Goal: Transaction & Acquisition: Purchase product/service

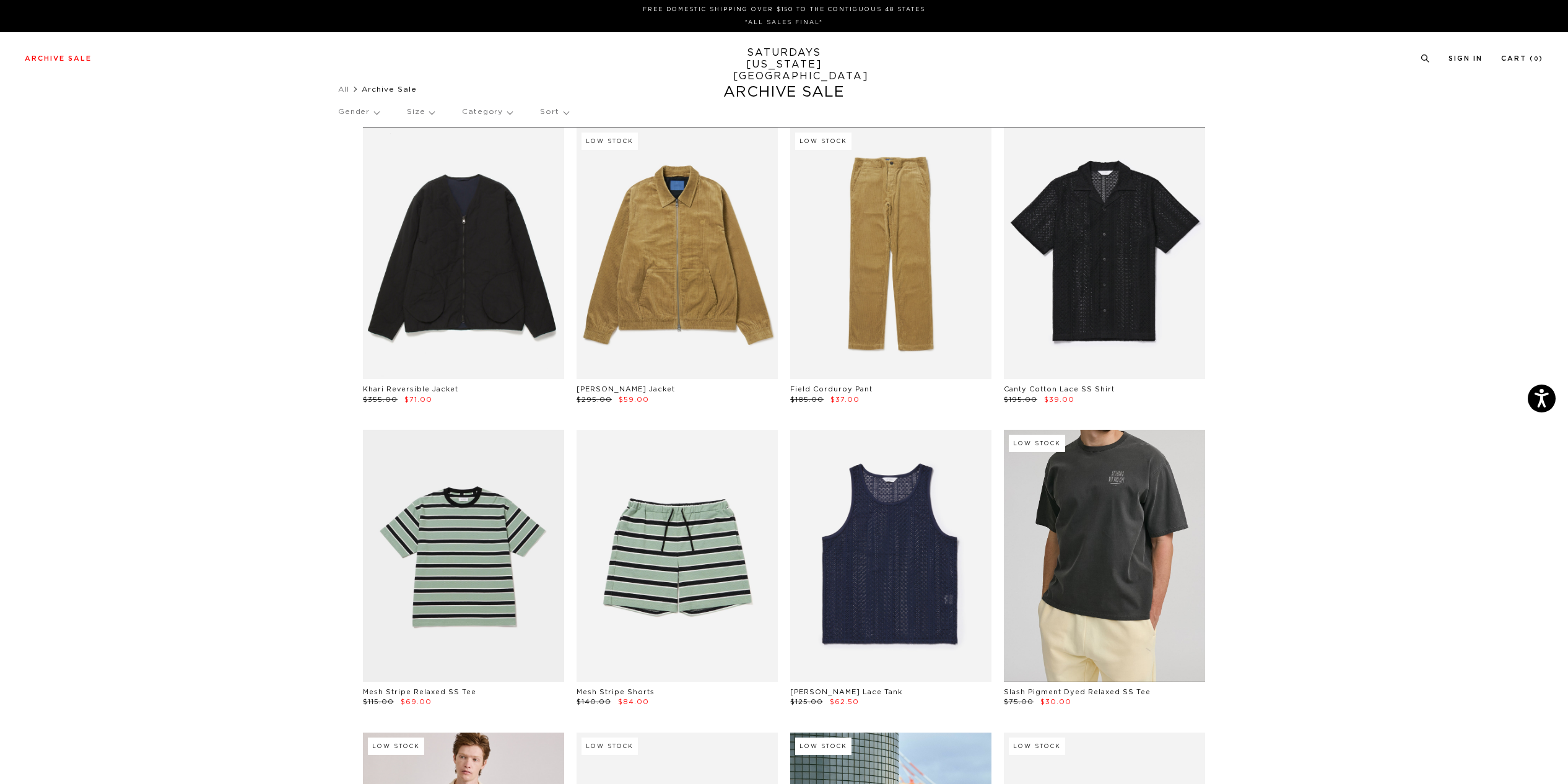
click at [1131, 563] on link at bounding box center [1104, 555] width 202 height 251
click at [1103, 524] on link at bounding box center [1104, 555] width 202 height 251
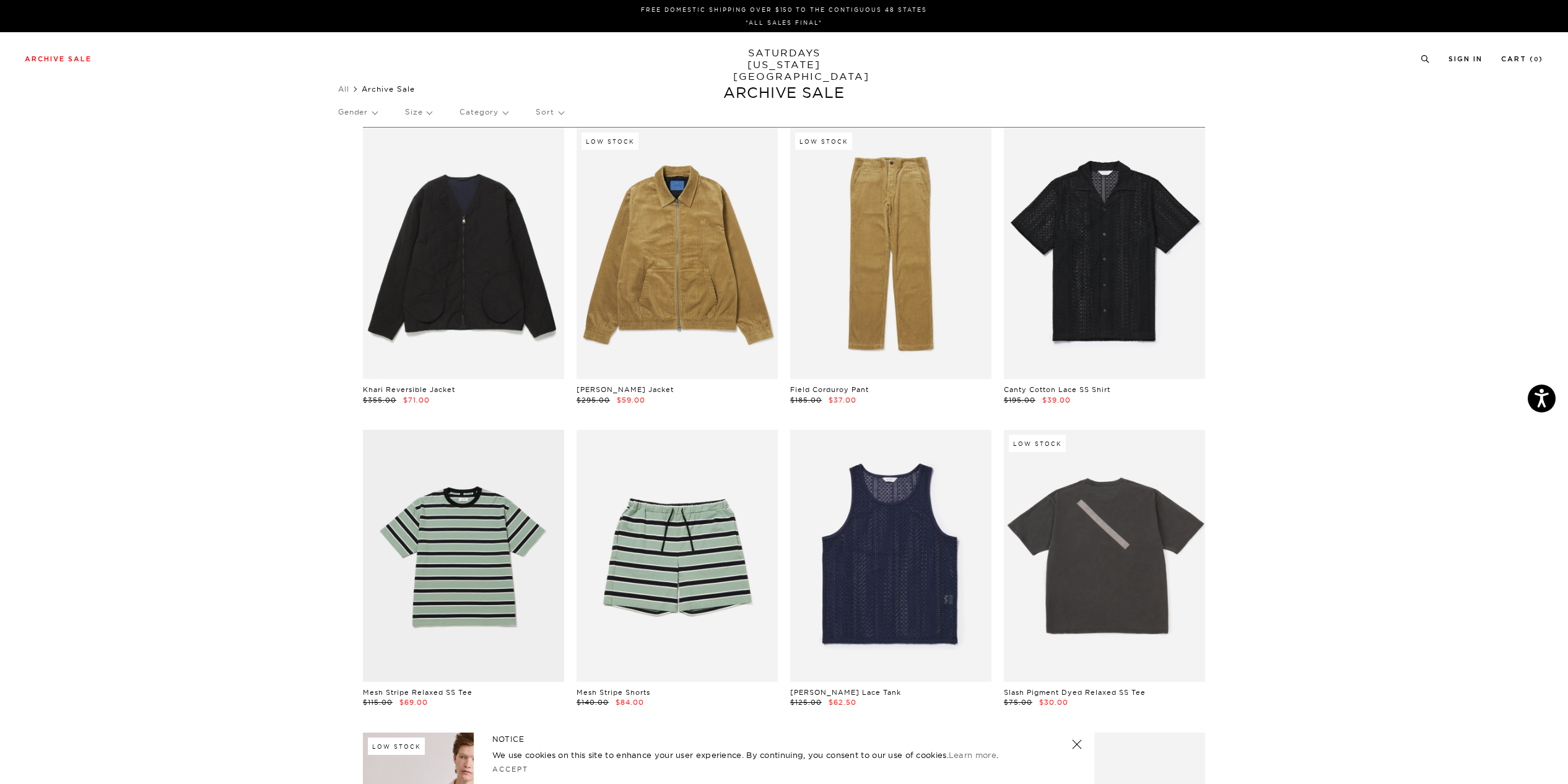
click at [422, 112] on p "Size" at bounding box center [418, 112] width 27 height 29
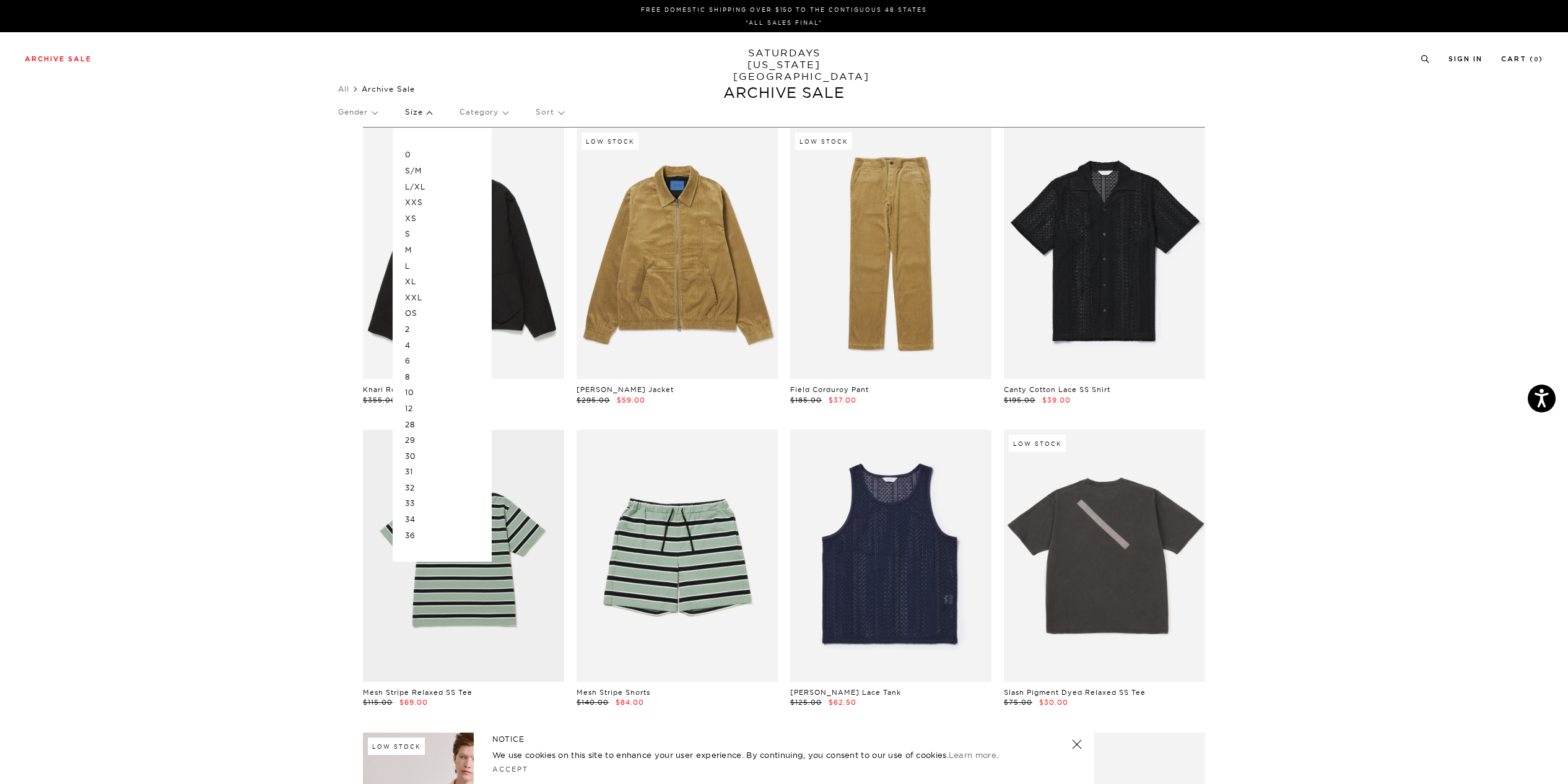
click at [411, 264] on p "L" at bounding box center [442, 266] width 74 height 16
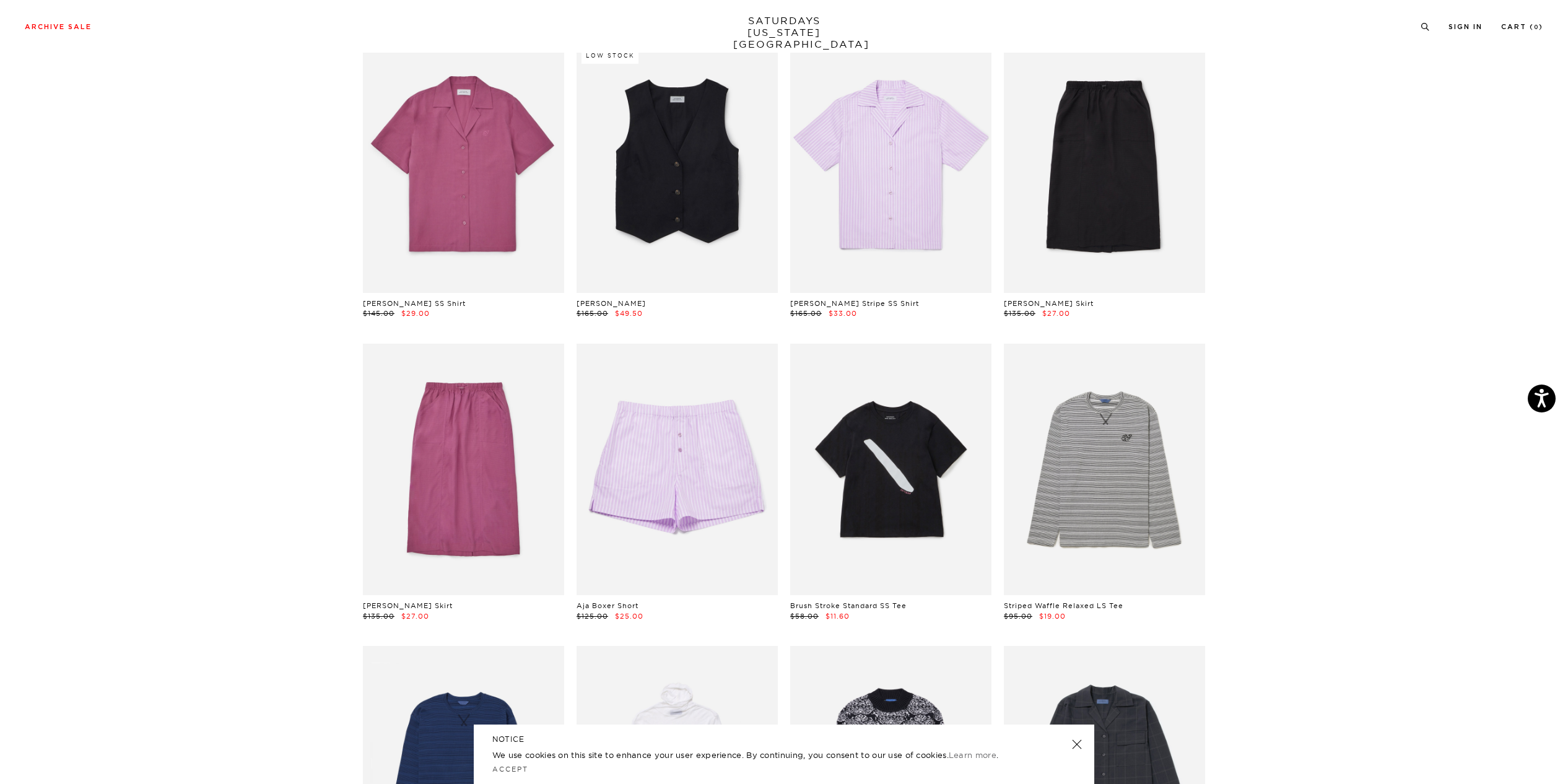
scroll to position [4494, 0]
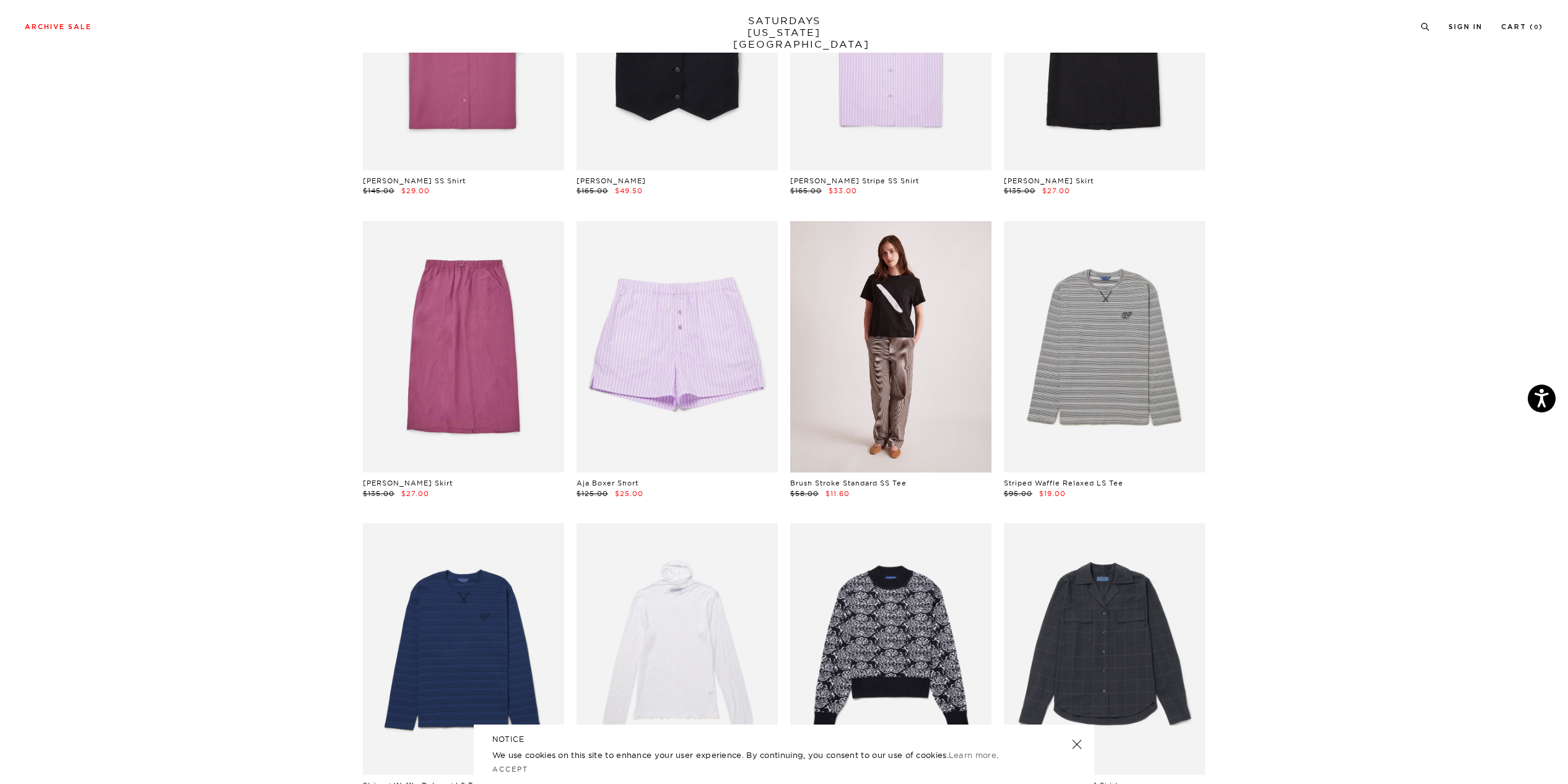
click at [908, 338] on link at bounding box center [890, 346] width 202 height 251
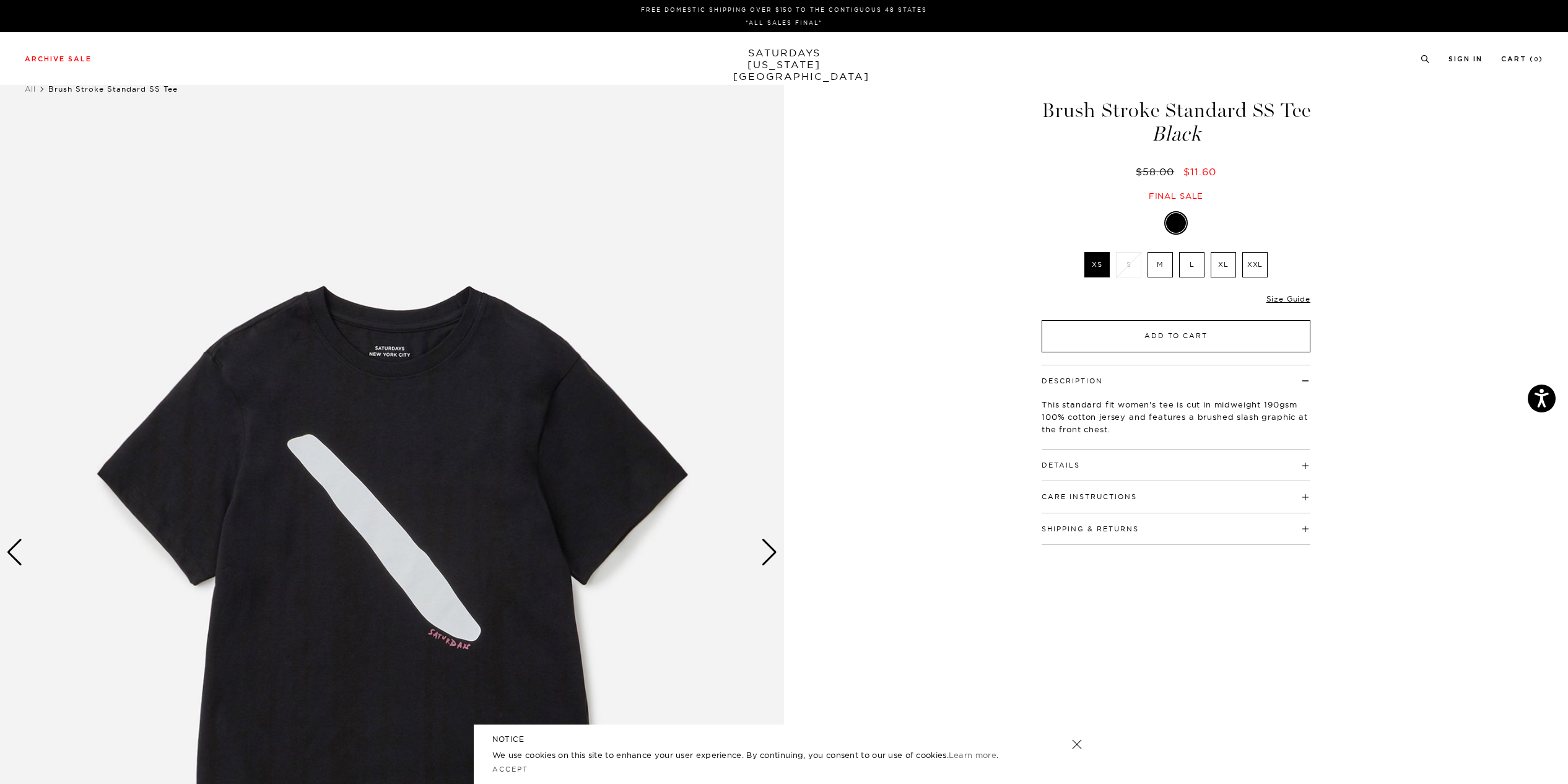
click at [1130, 333] on button "Add to Cart" at bounding box center [1176, 336] width 268 height 32
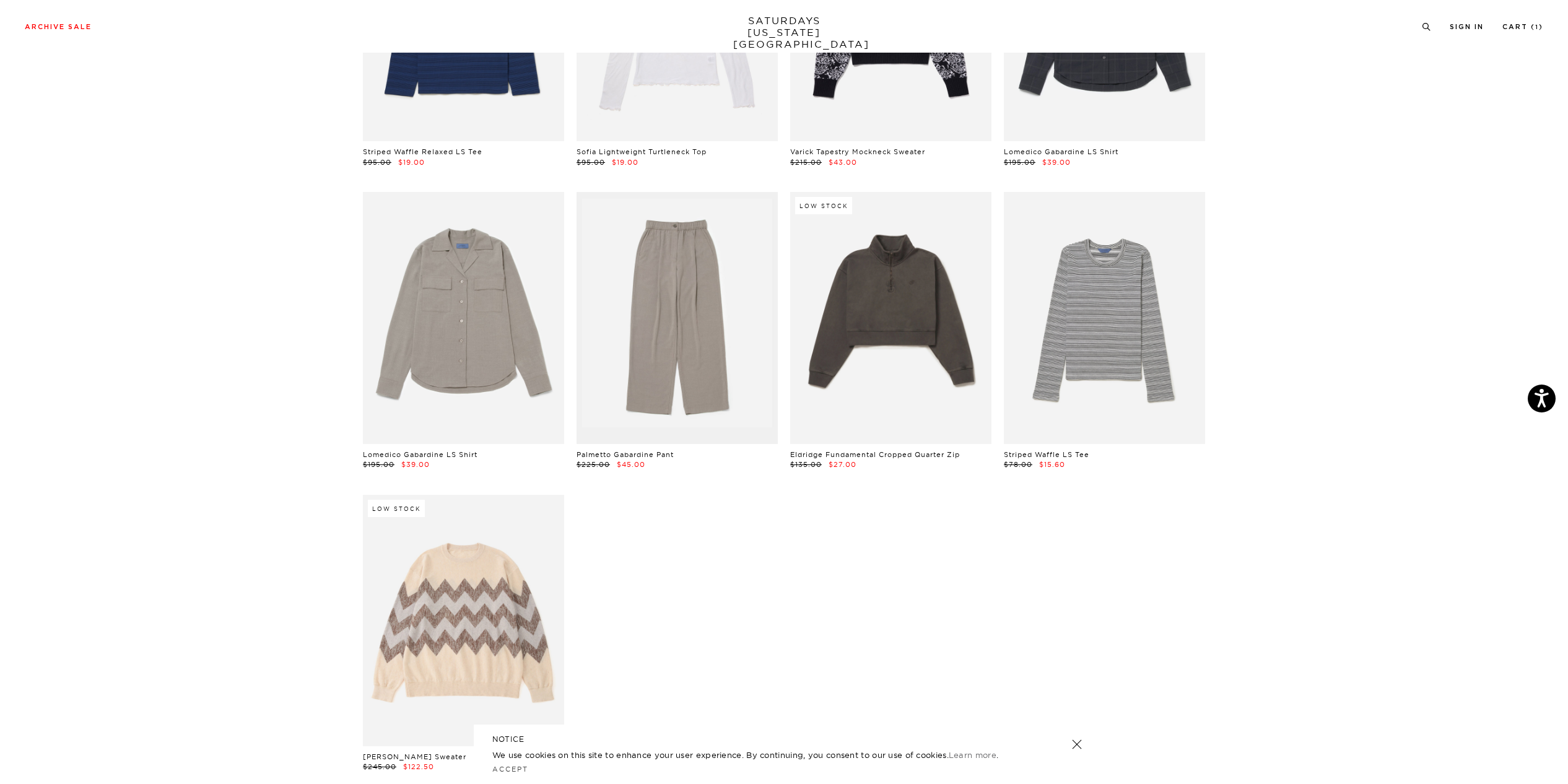
scroll to position [5211, 0]
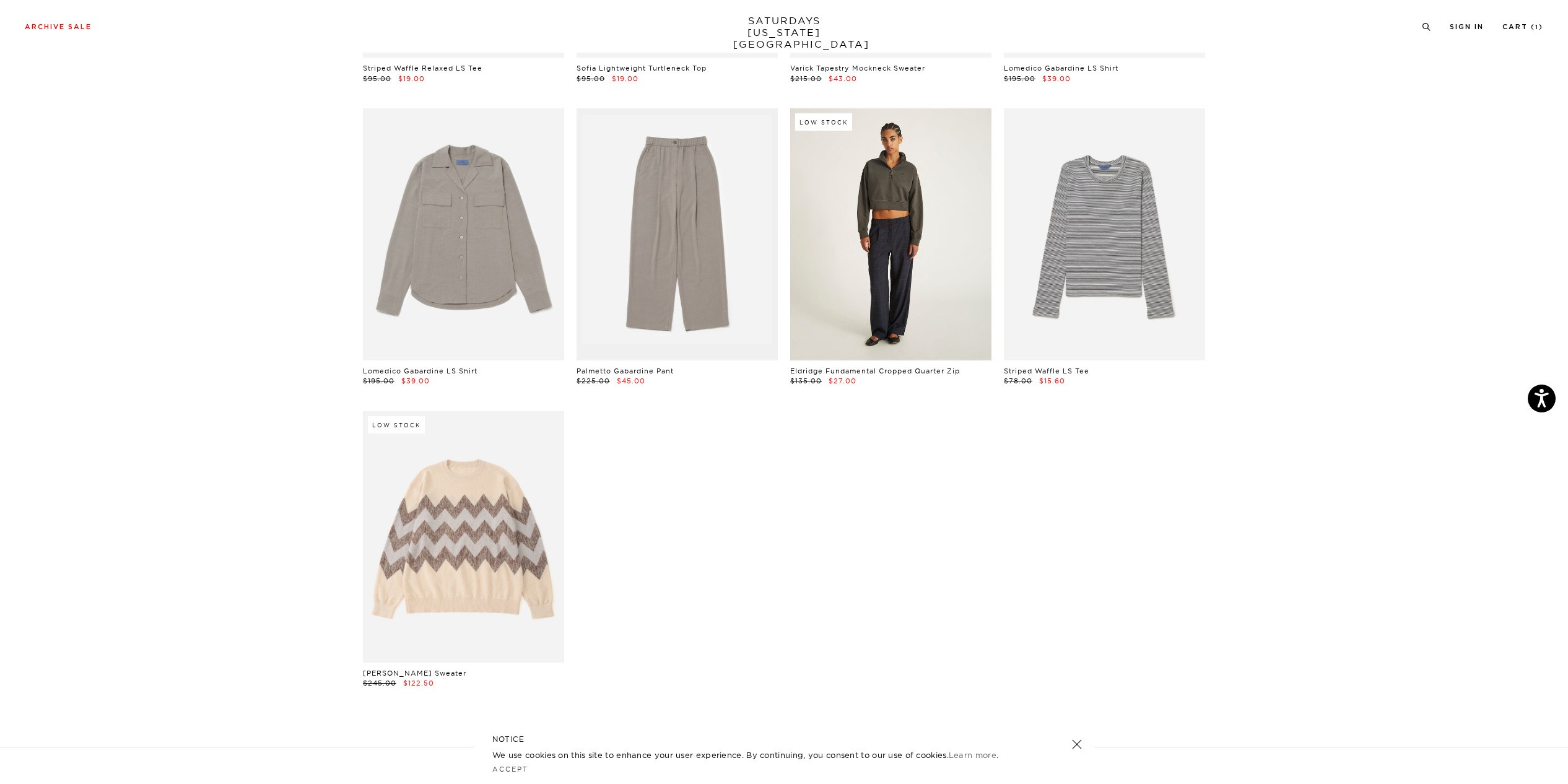
click at [896, 228] on link at bounding box center [890, 234] width 202 height 251
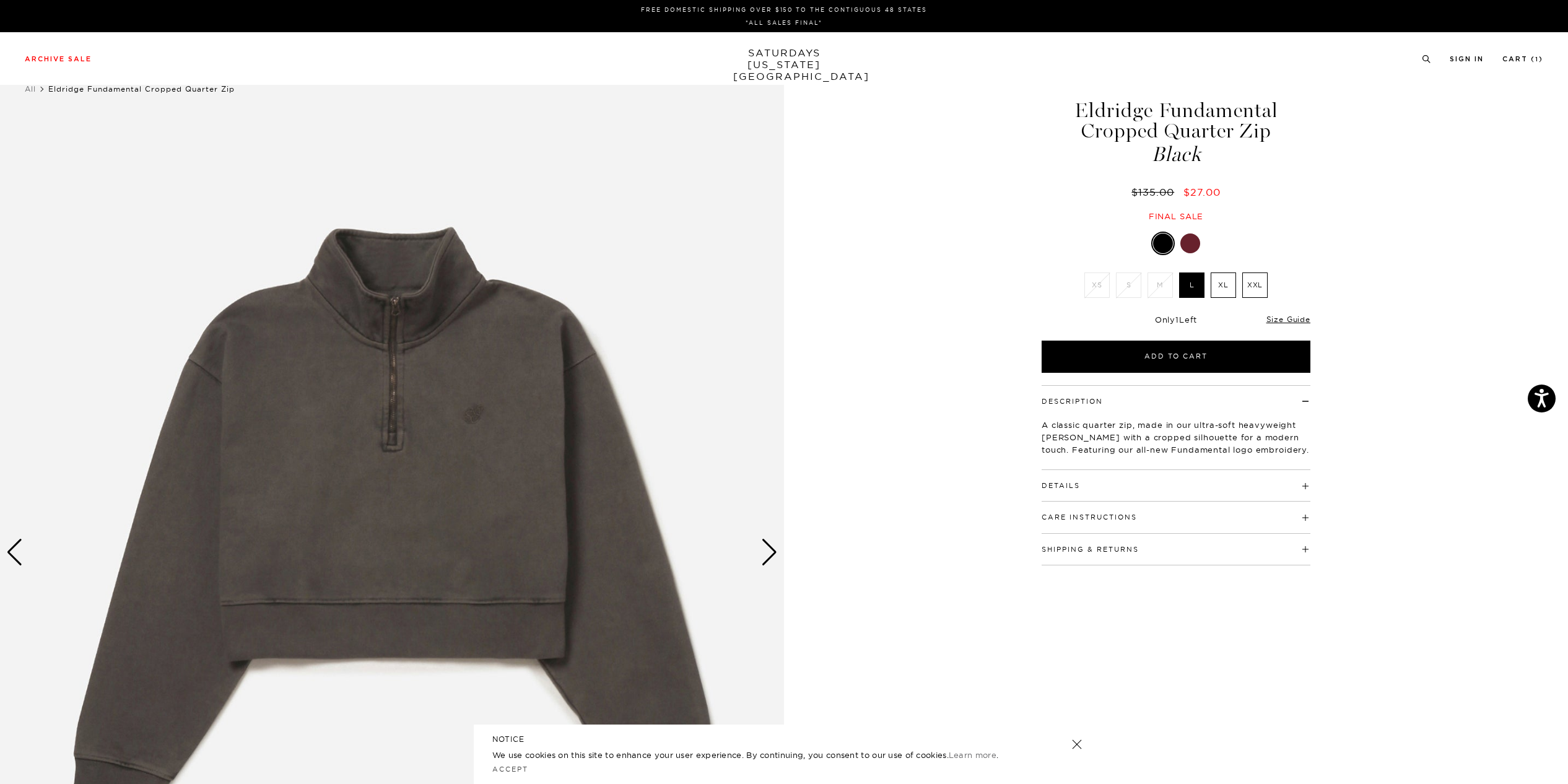
click at [1198, 244] on div at bounding box center [1190, 244] width 20 height 20
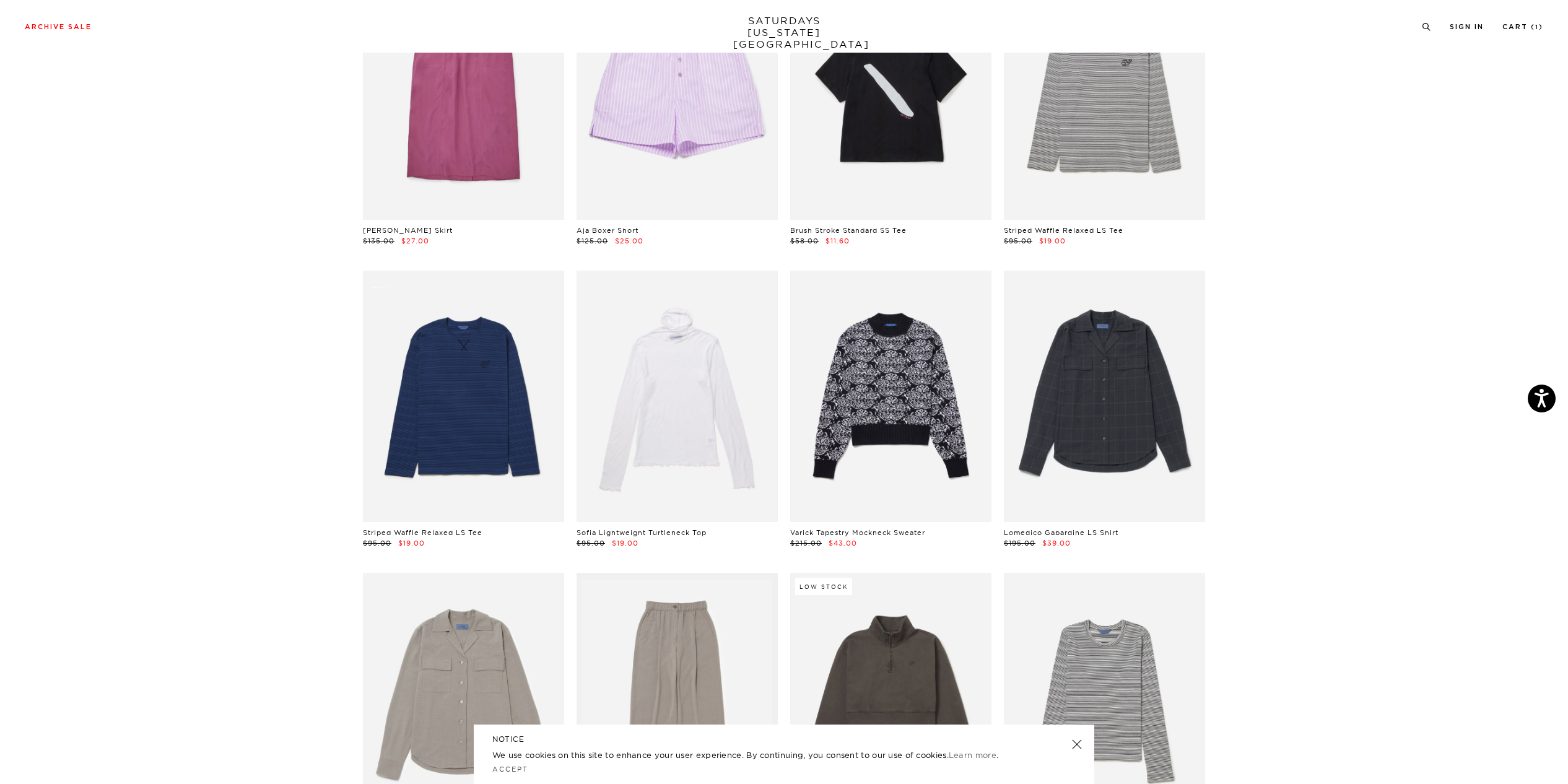
scroll to position [4737, 0]
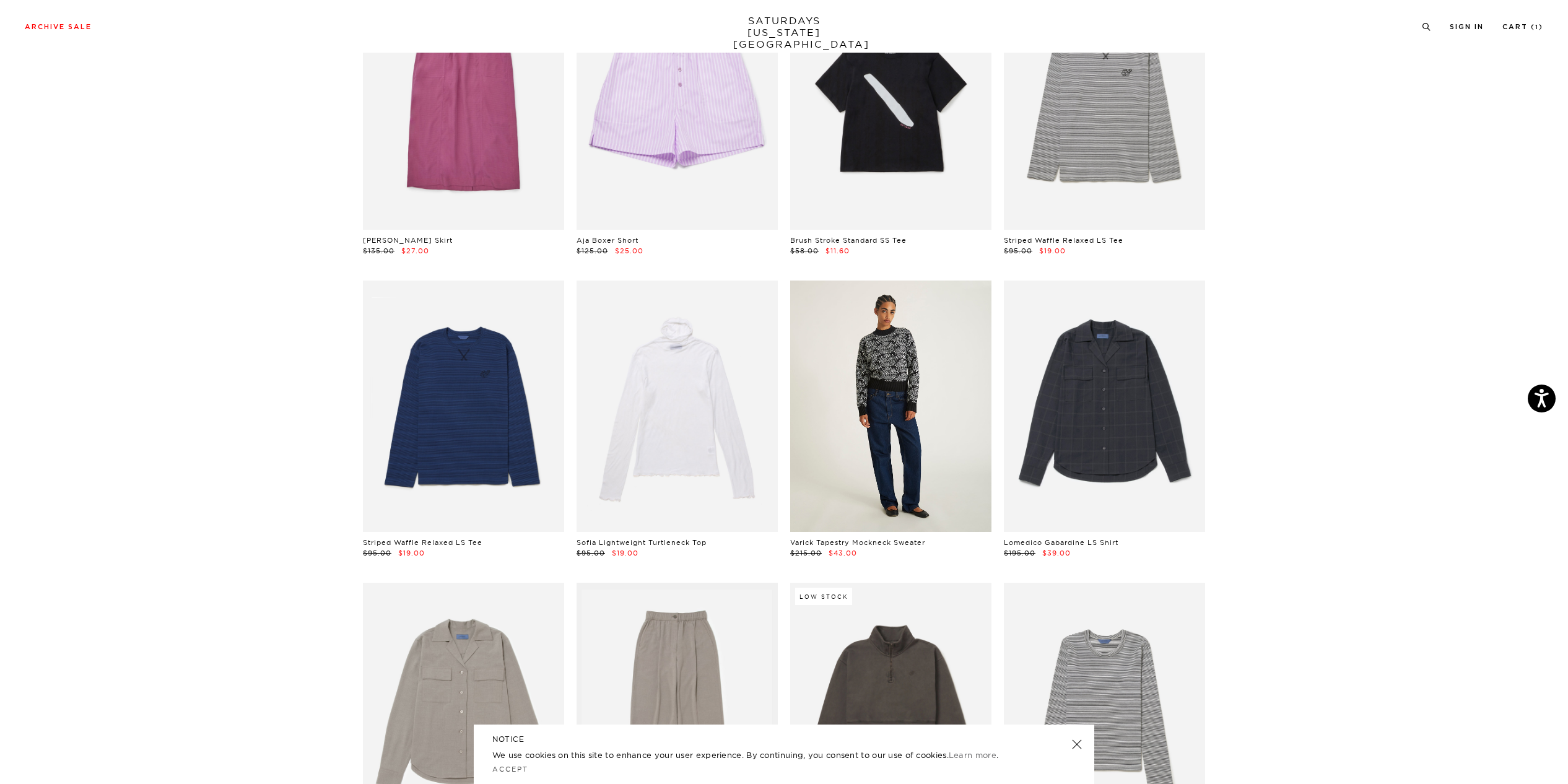
click at [898, 391] on link at bounding box center [890, 406] width 202 height 251
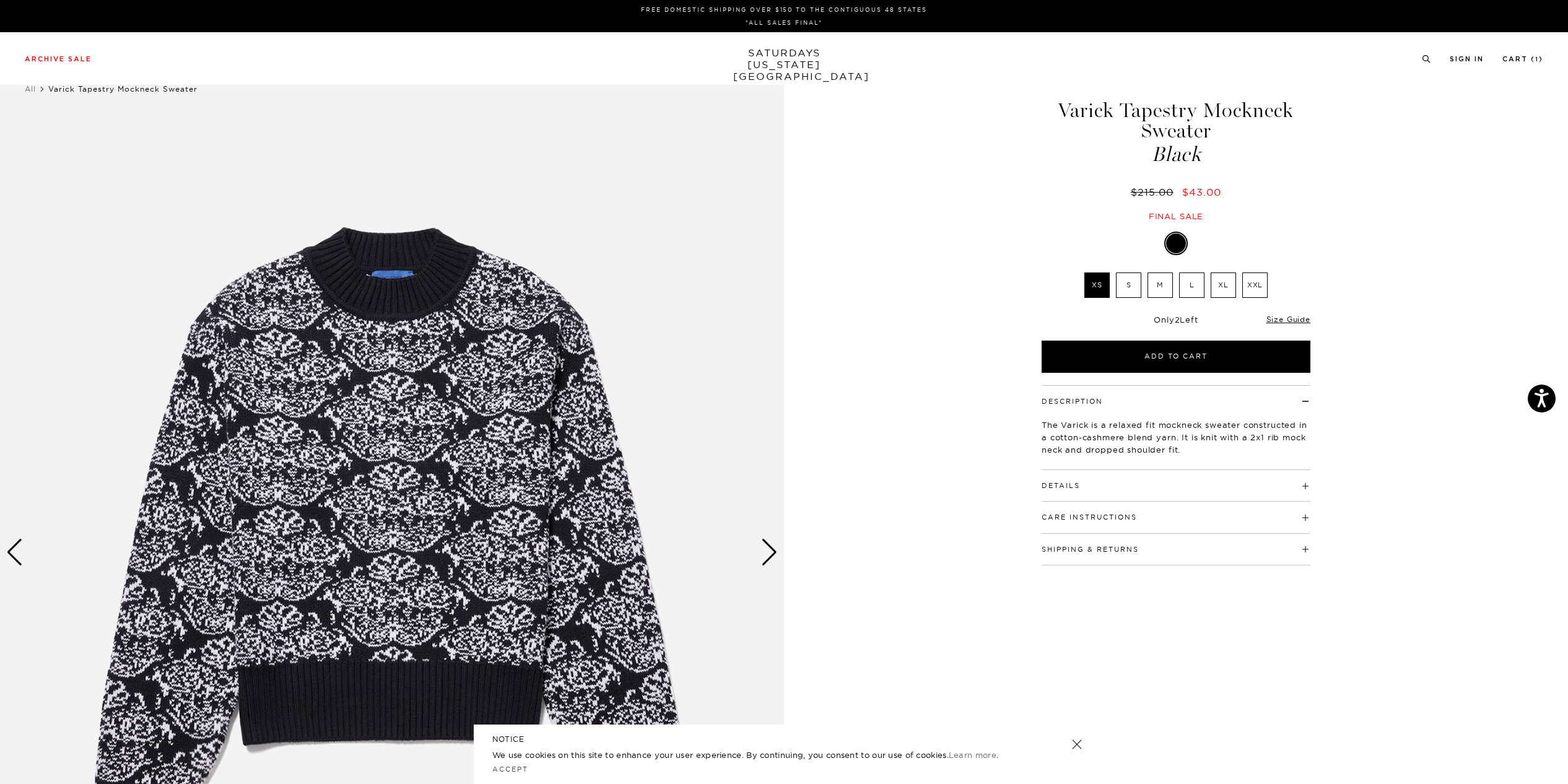
click at [767, 548] on div "Next slide" at bounding box center [769, 552] width 17 height 27
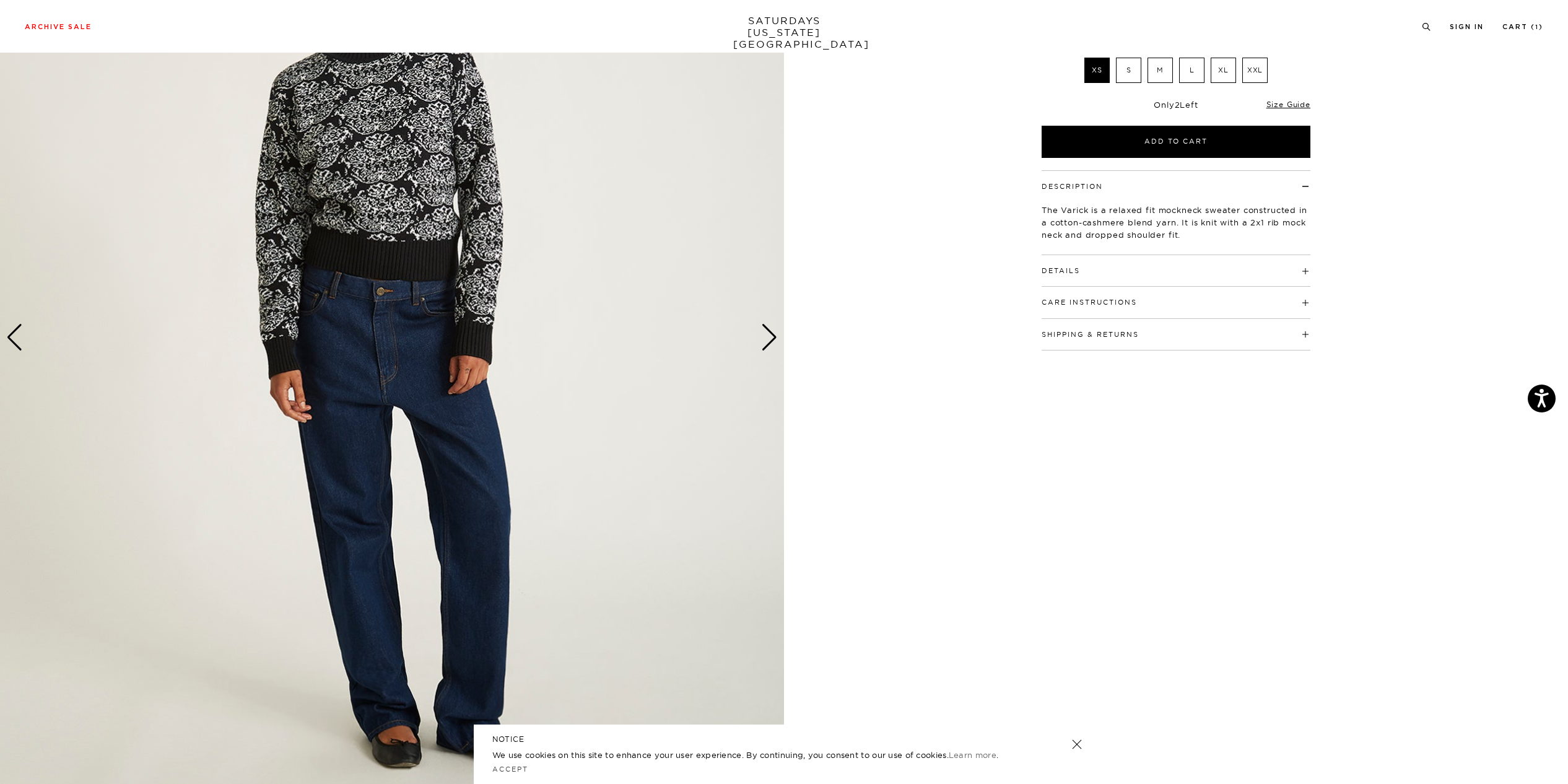
scroll to position [216, 0]
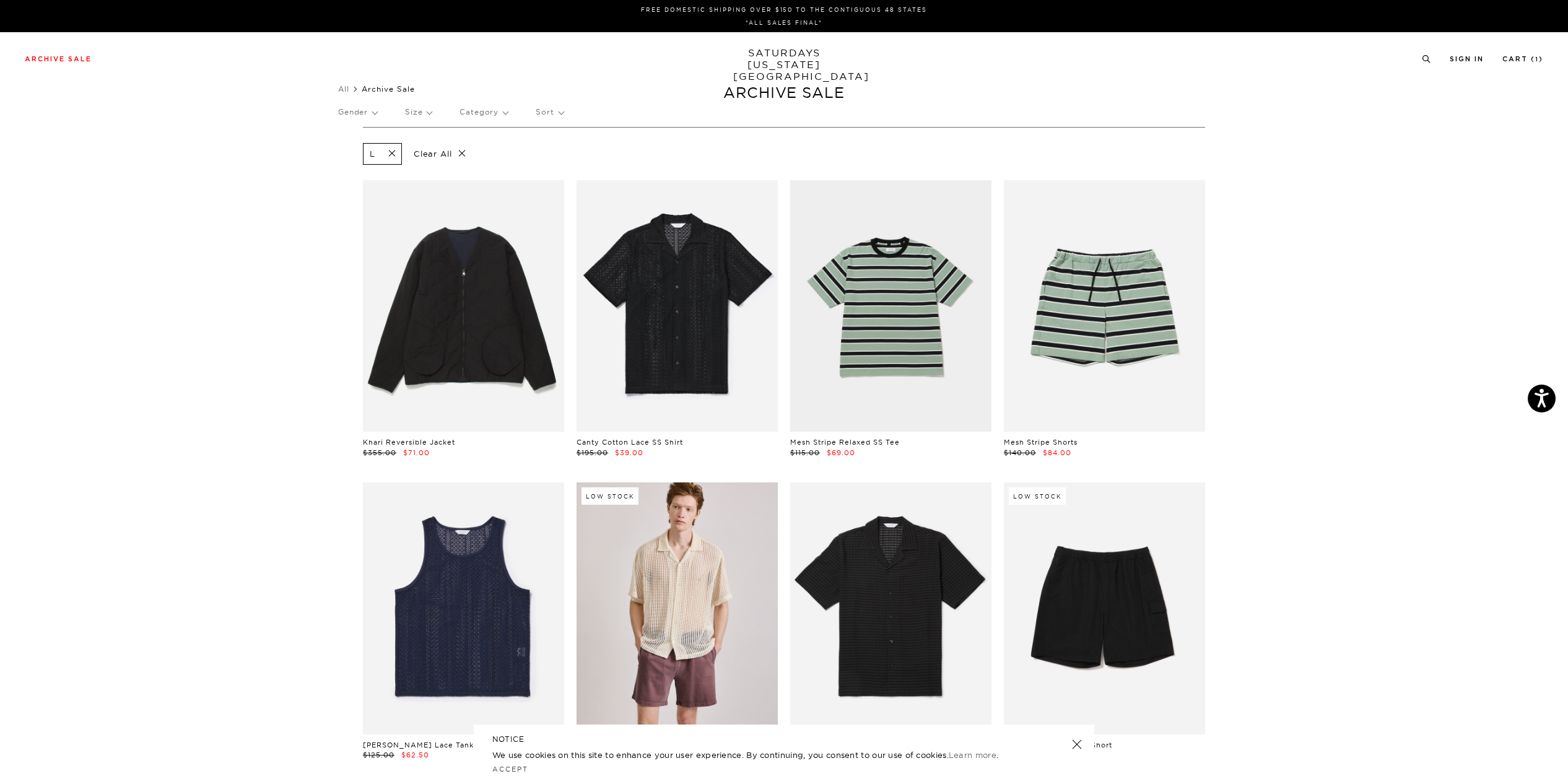
click at [431, 154] on p "Clear All" at bounding box center [439, 154] width 64 height 21
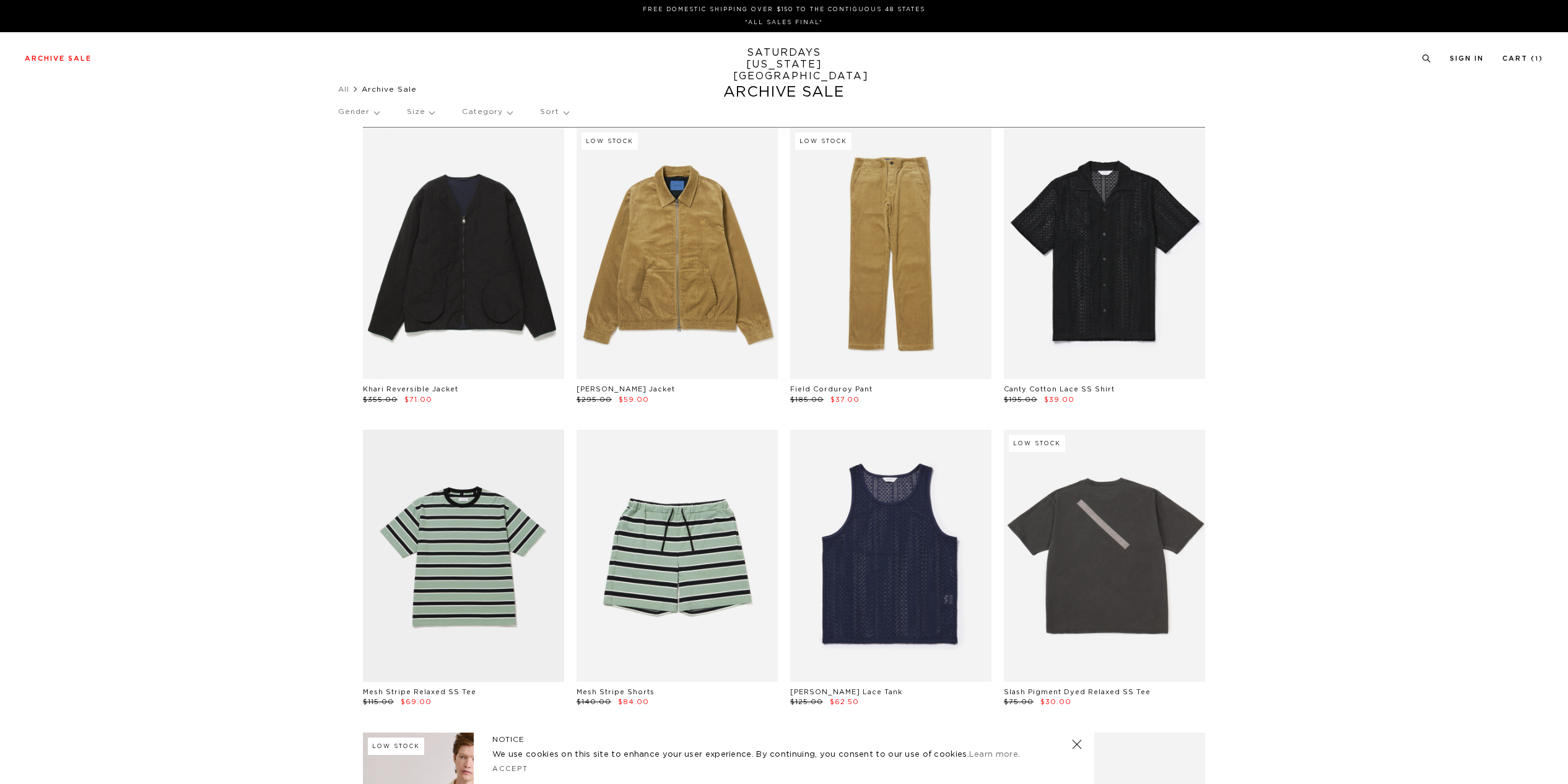
click at [356, 108] on p "Gender" at bounding box center [358, 112] width 41 height 29
click at [358, 202] on p "Womens" at bounding box center [375, 202] width 74 height 16
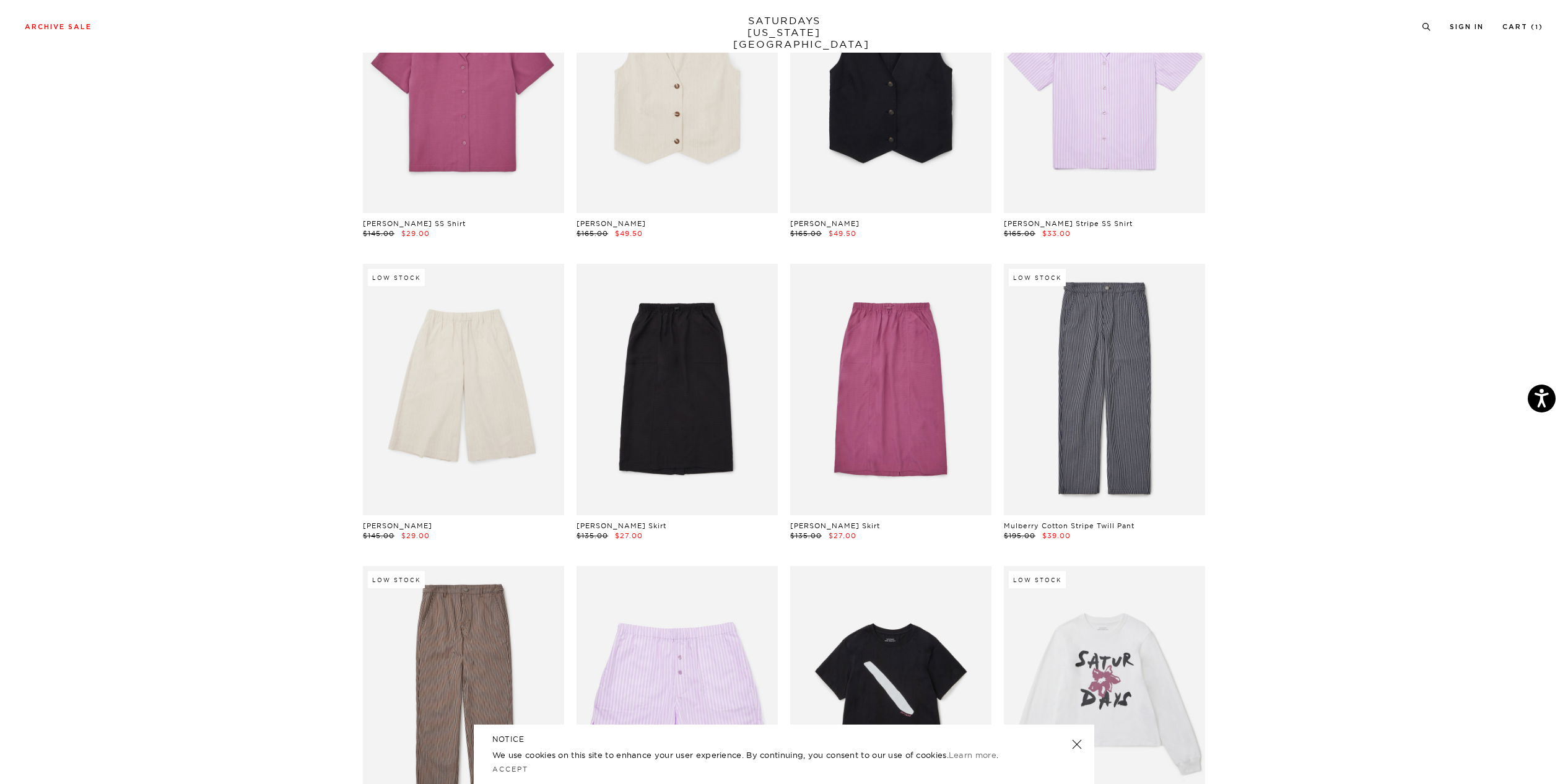
scroll to position [1932, 0]
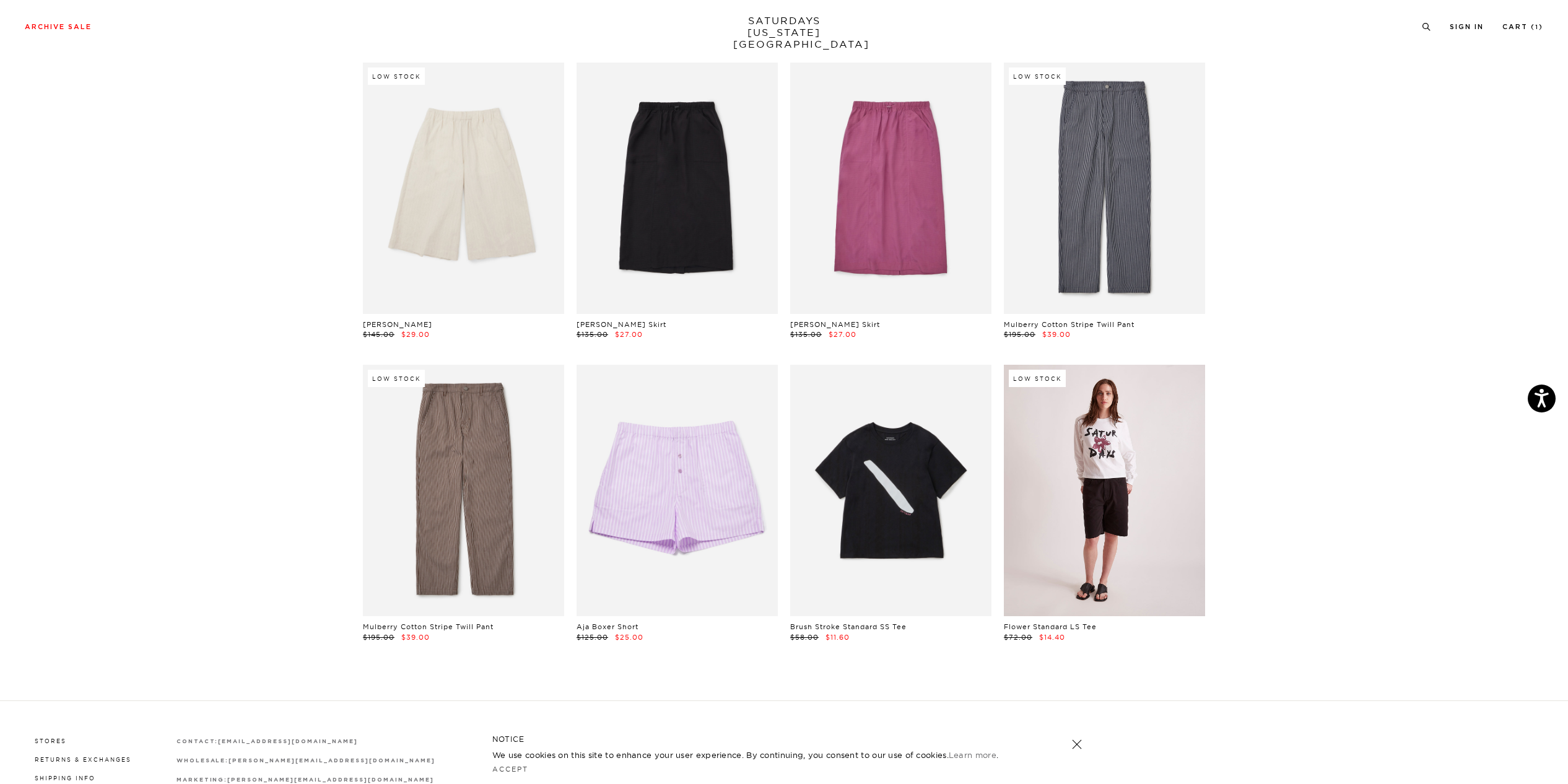
click at [1104, 483] on link at bounding box center [1104, 490] width 202 height 251
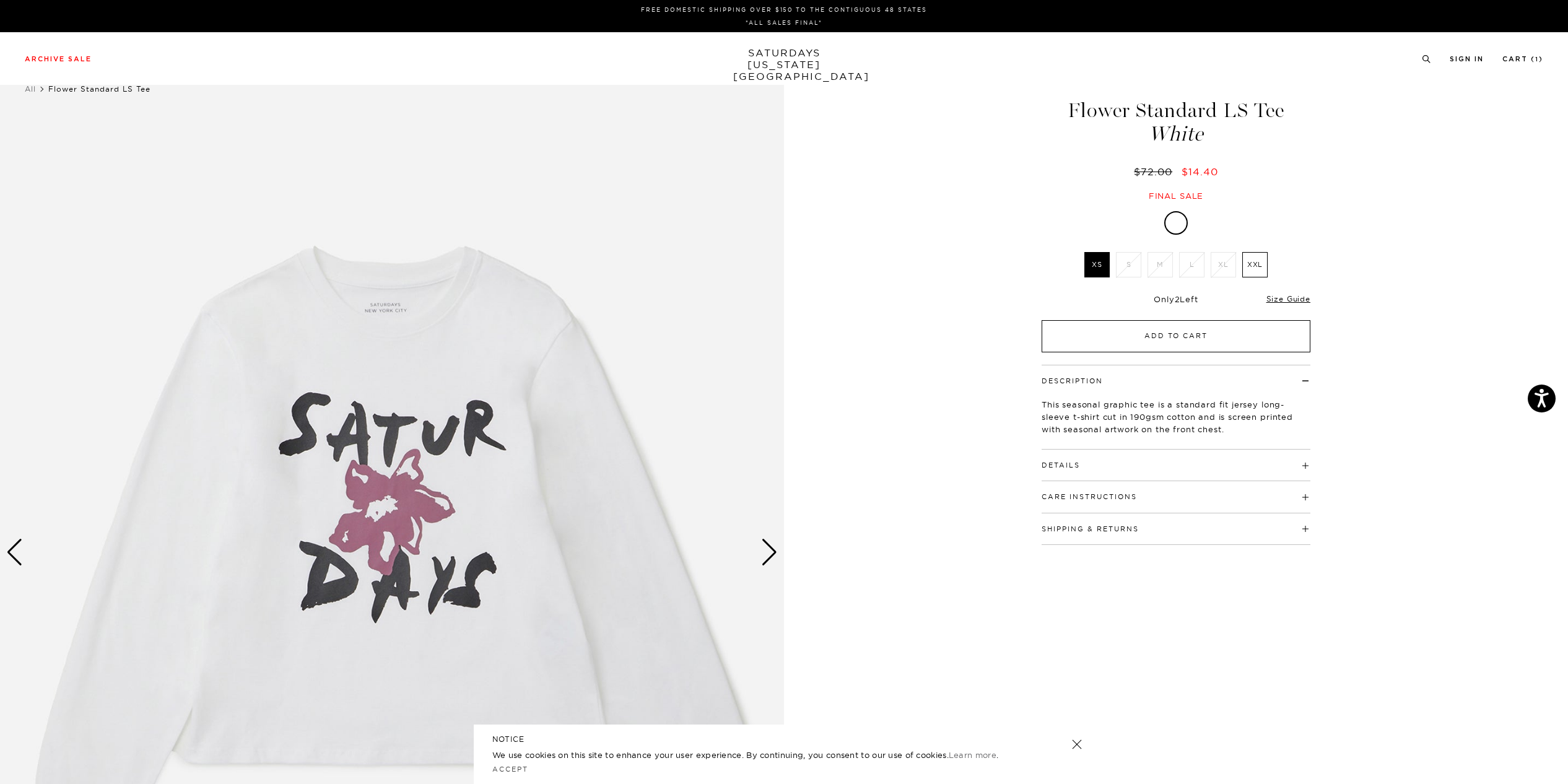
click at [1197, 339] on button "Add to Cart" at bounding box center [1176, 336] width 268 height 32
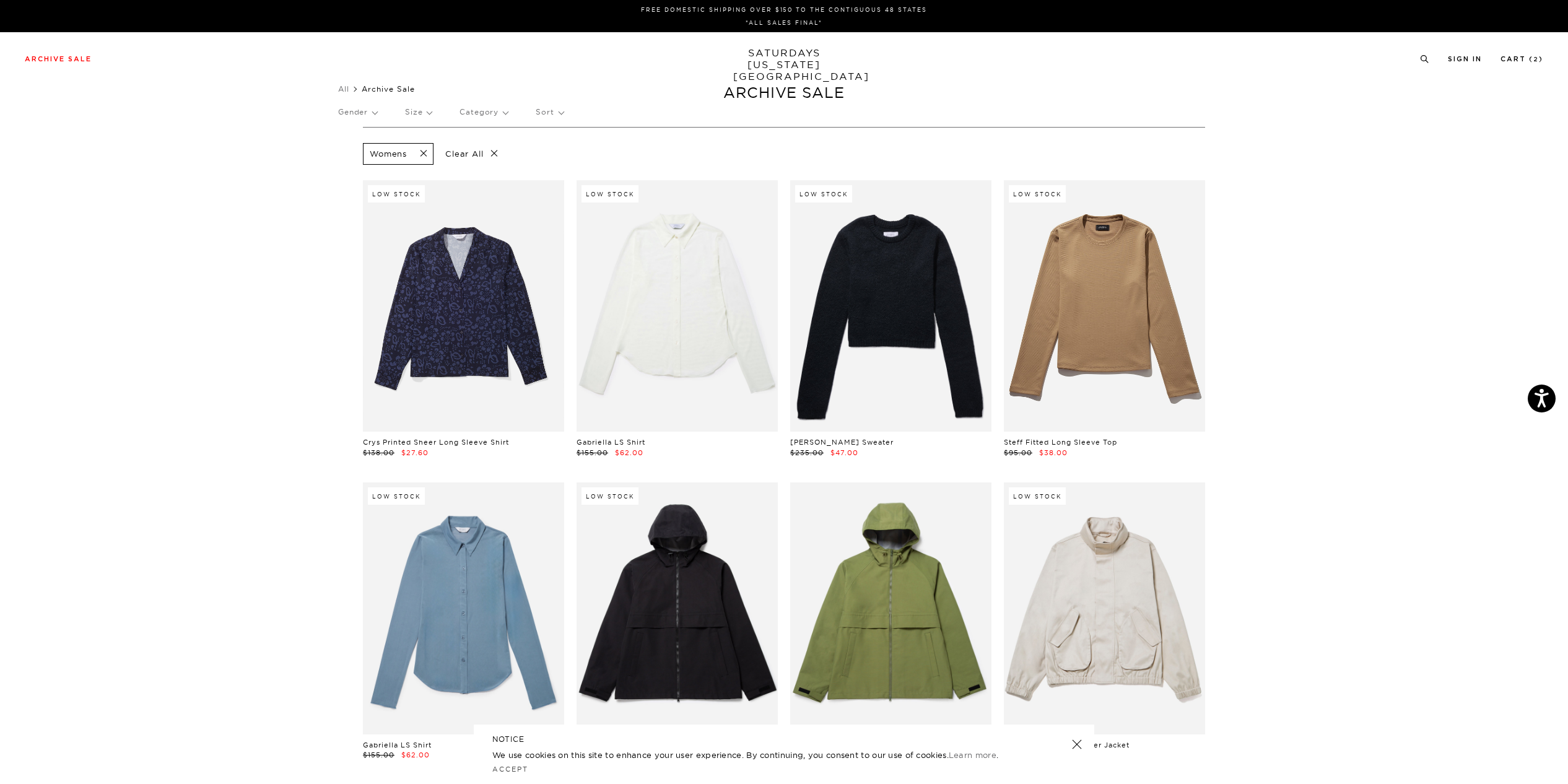
click at [795, 57] on link "SATURDAYS NEW YORK CITY" at bounding box center [784, 64] width 102 height 35
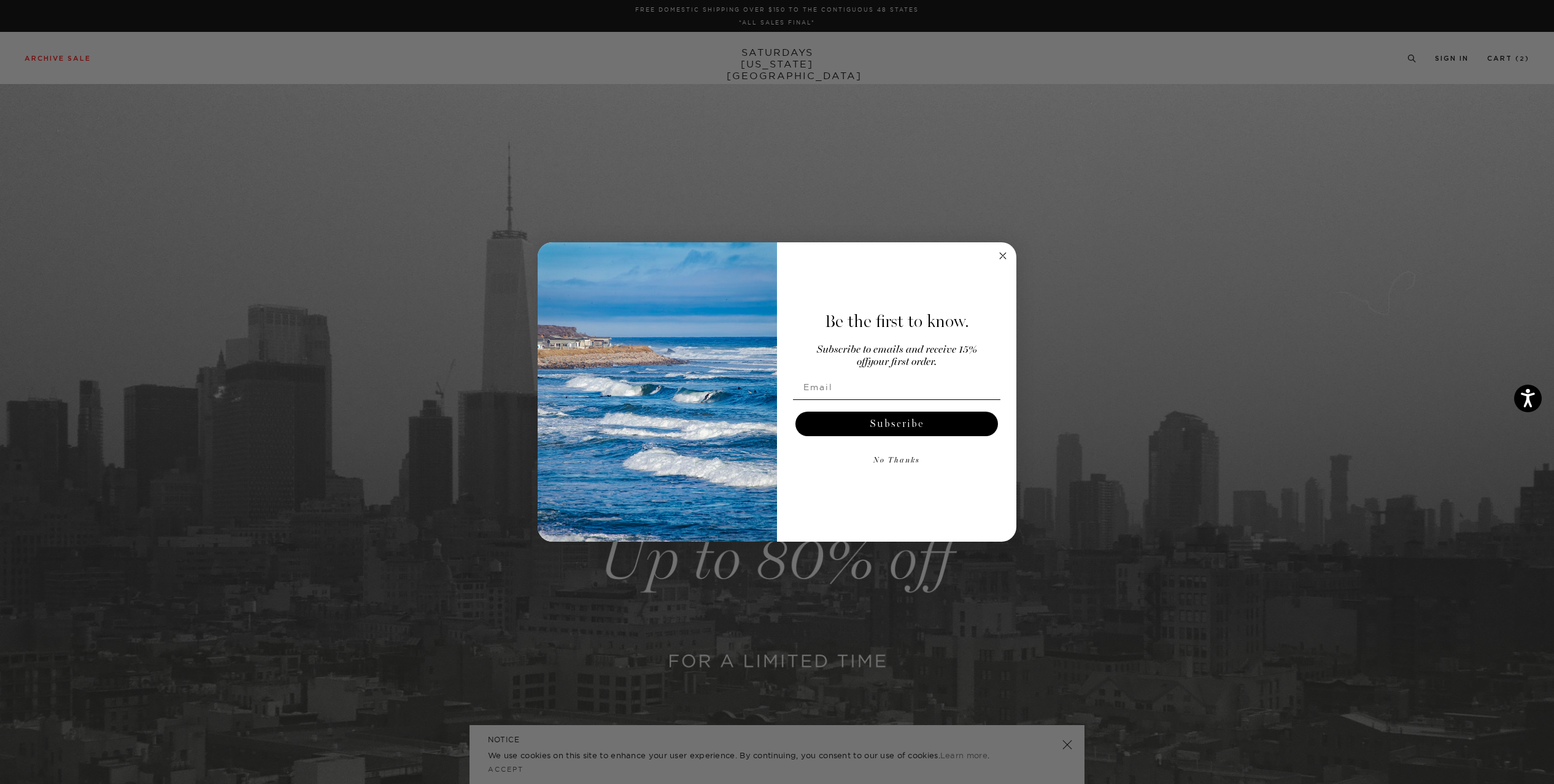
click at [1000, 251] on circle "Close dialog" at bounding box center [1003, 255] width 14 height 14
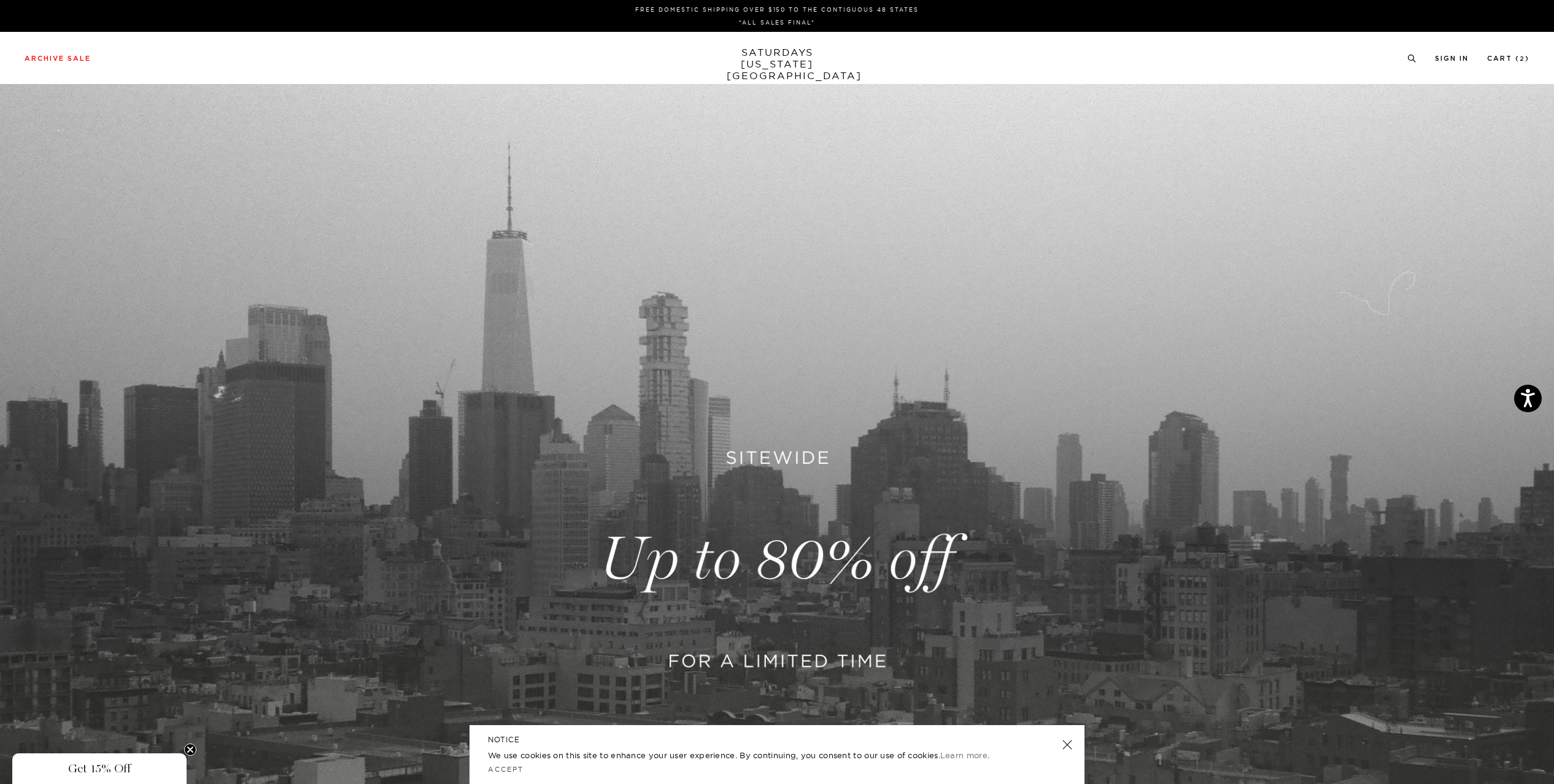
click at [766, 61] on link "SATURDAYS NEW YORK CITY" at bounding box center [777, 64] width 102 height 35
click at [510, 768] on link "Accept" at bounding box center [506, 769] width 36 height 7
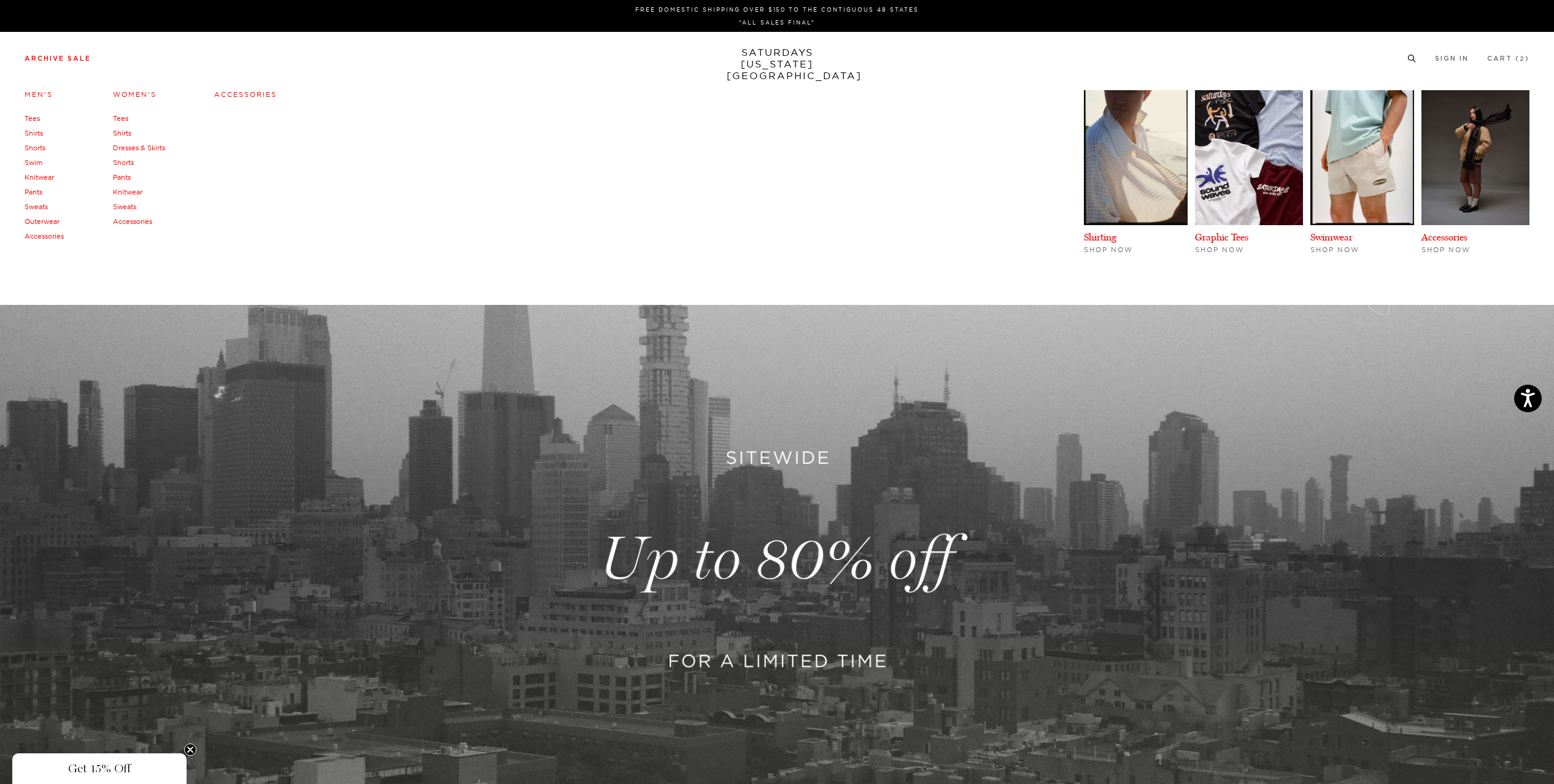
click at [43, 92] on link "Men's" at bounding box center [38, 94] width 29 height 9
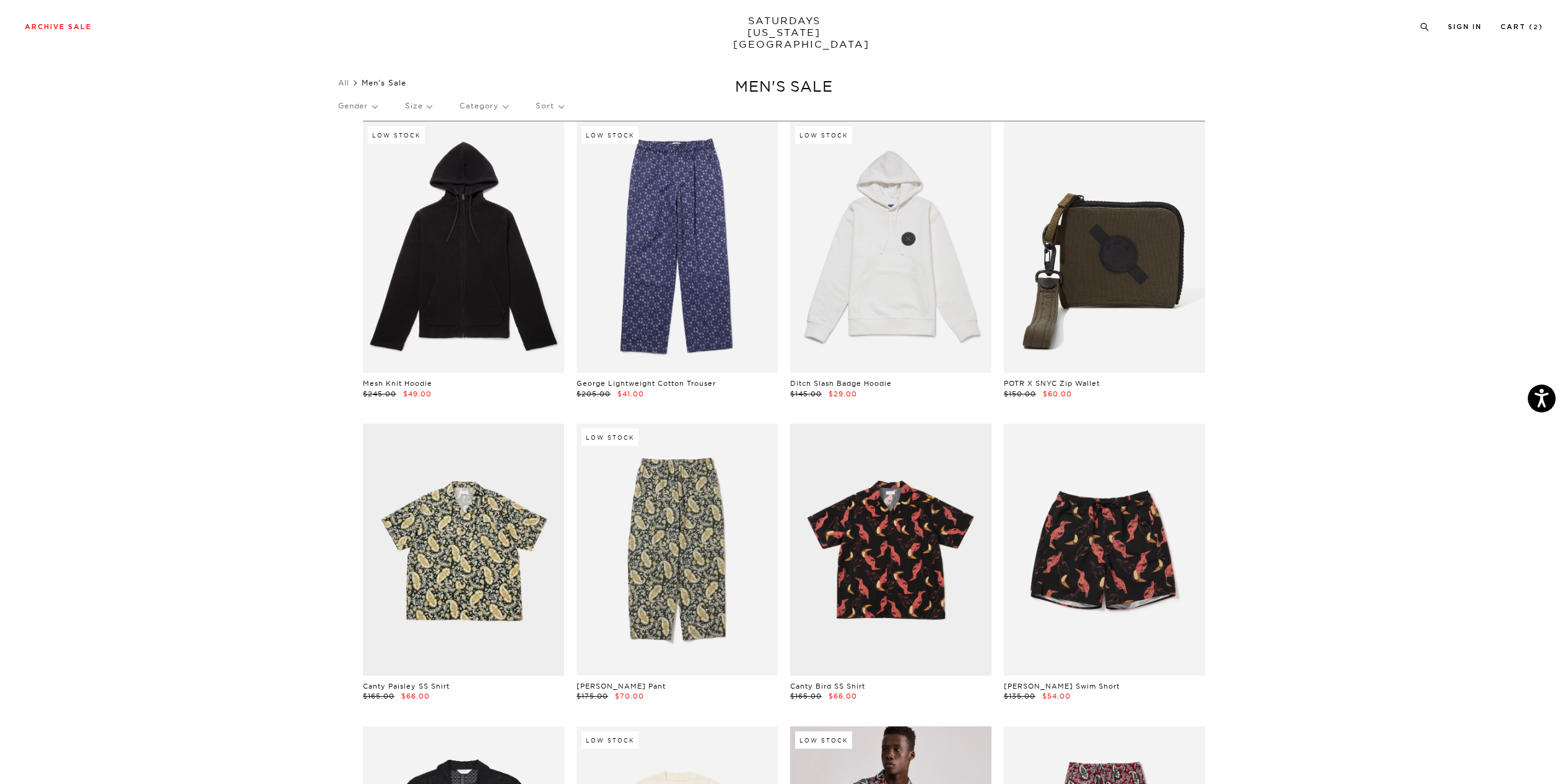
scroll to position [15, 0]
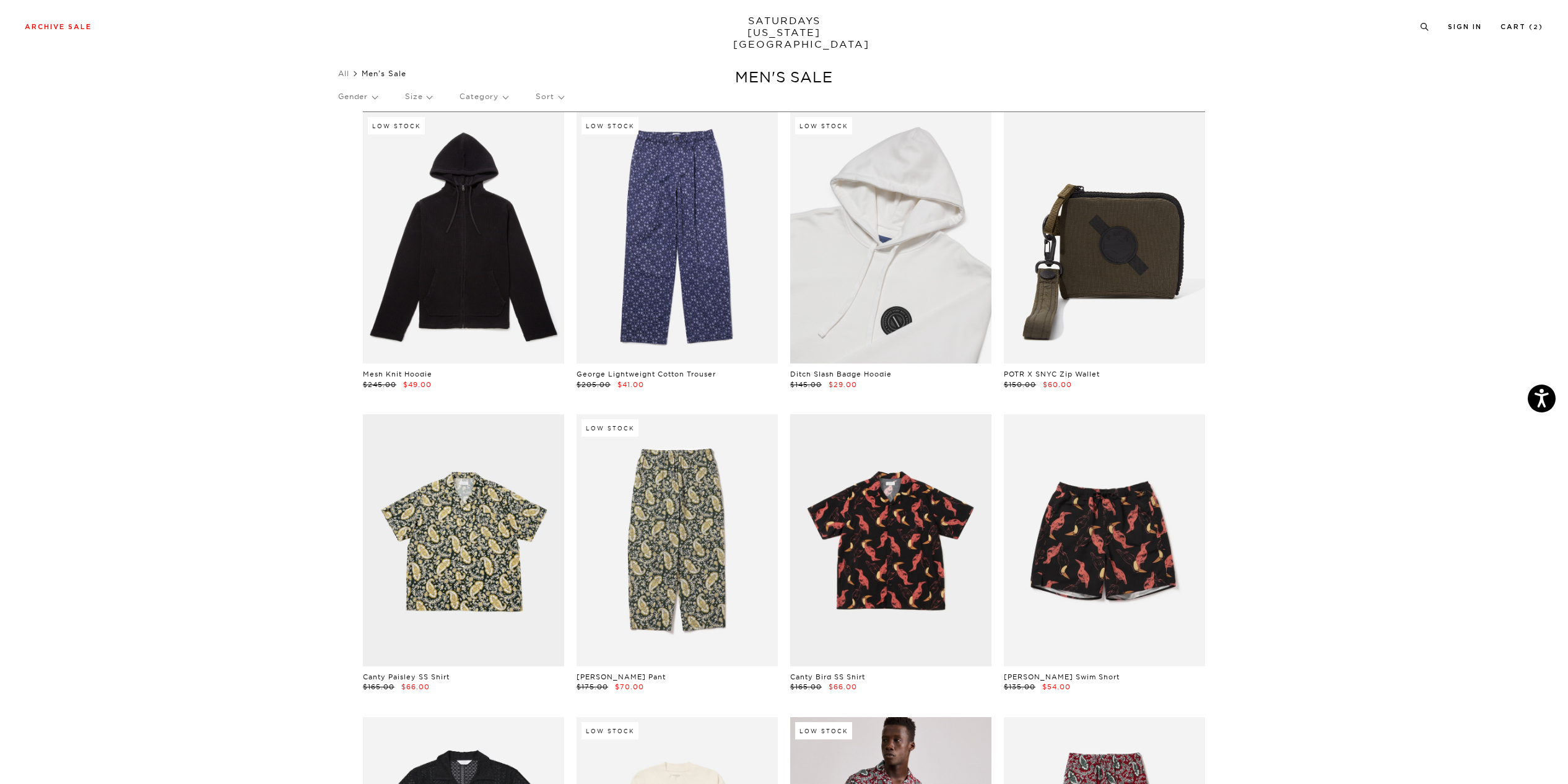
click at [868, 255] on link at bounding box center [890, 237] width 202 height 251
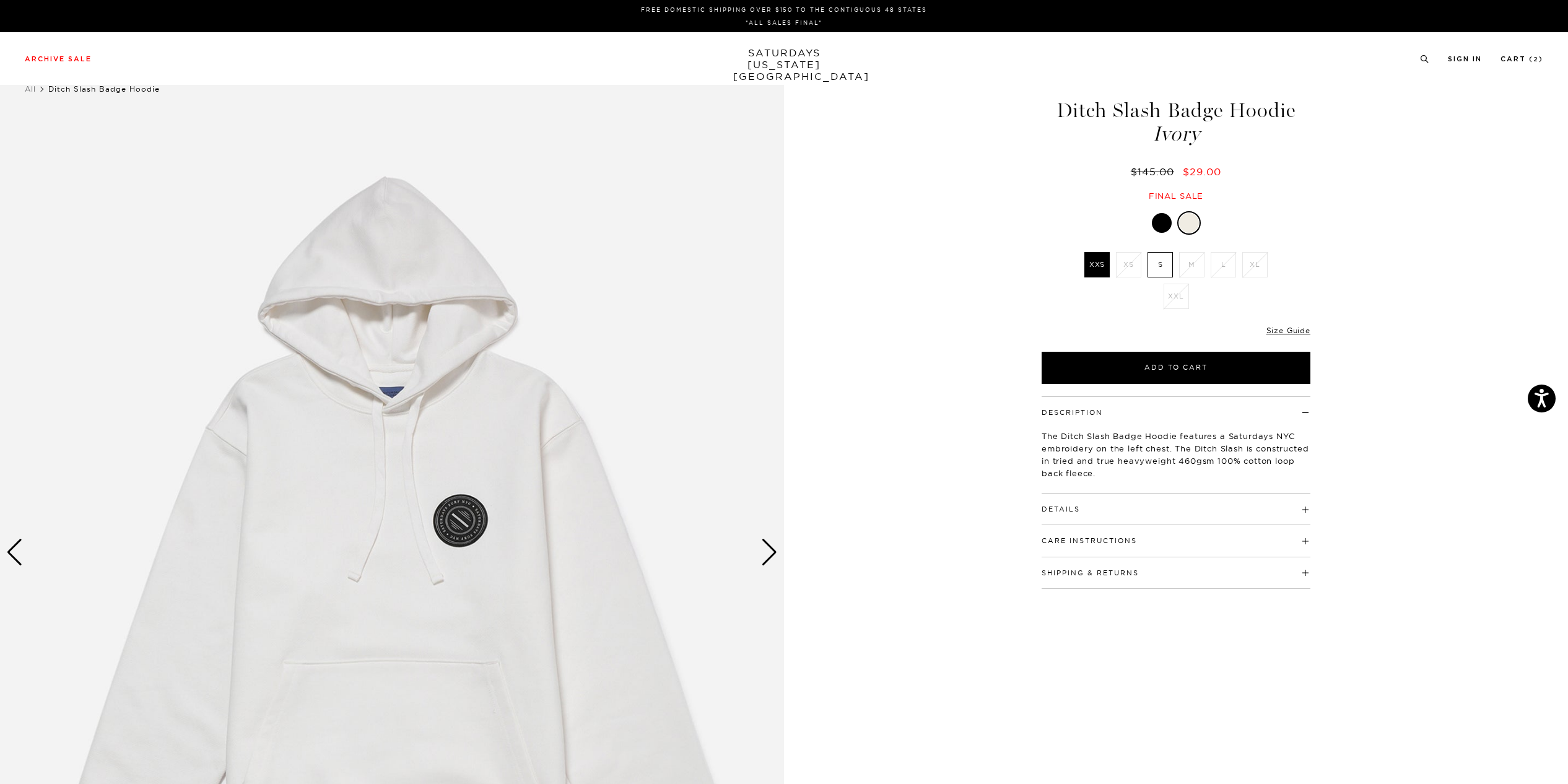
click at [1156, 219] on div at bounding box center [1162, 223] width 20 height 20
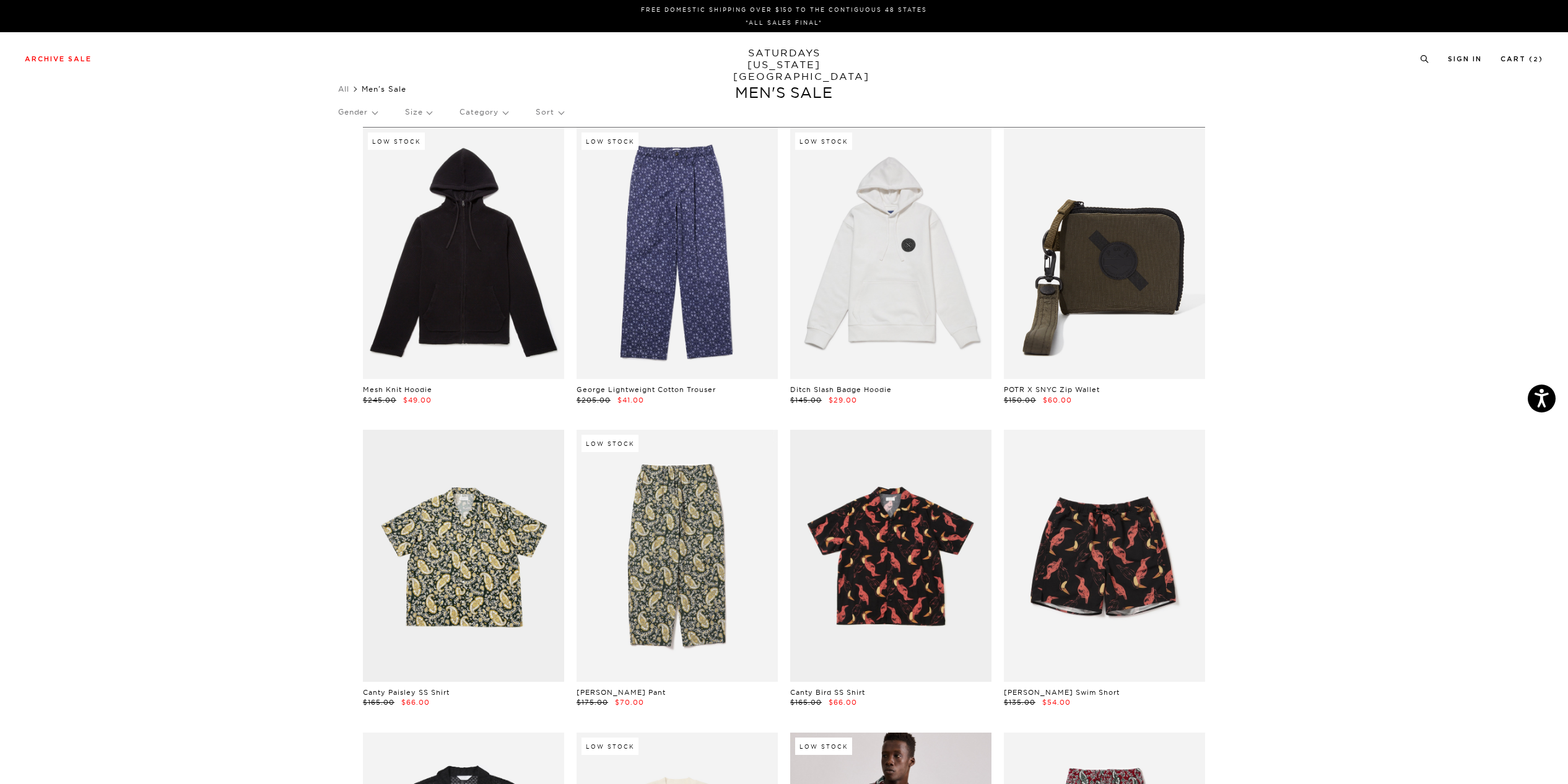
click at [419, 110] on p "Size" at bounding box center [418, 112] width 27 height 29
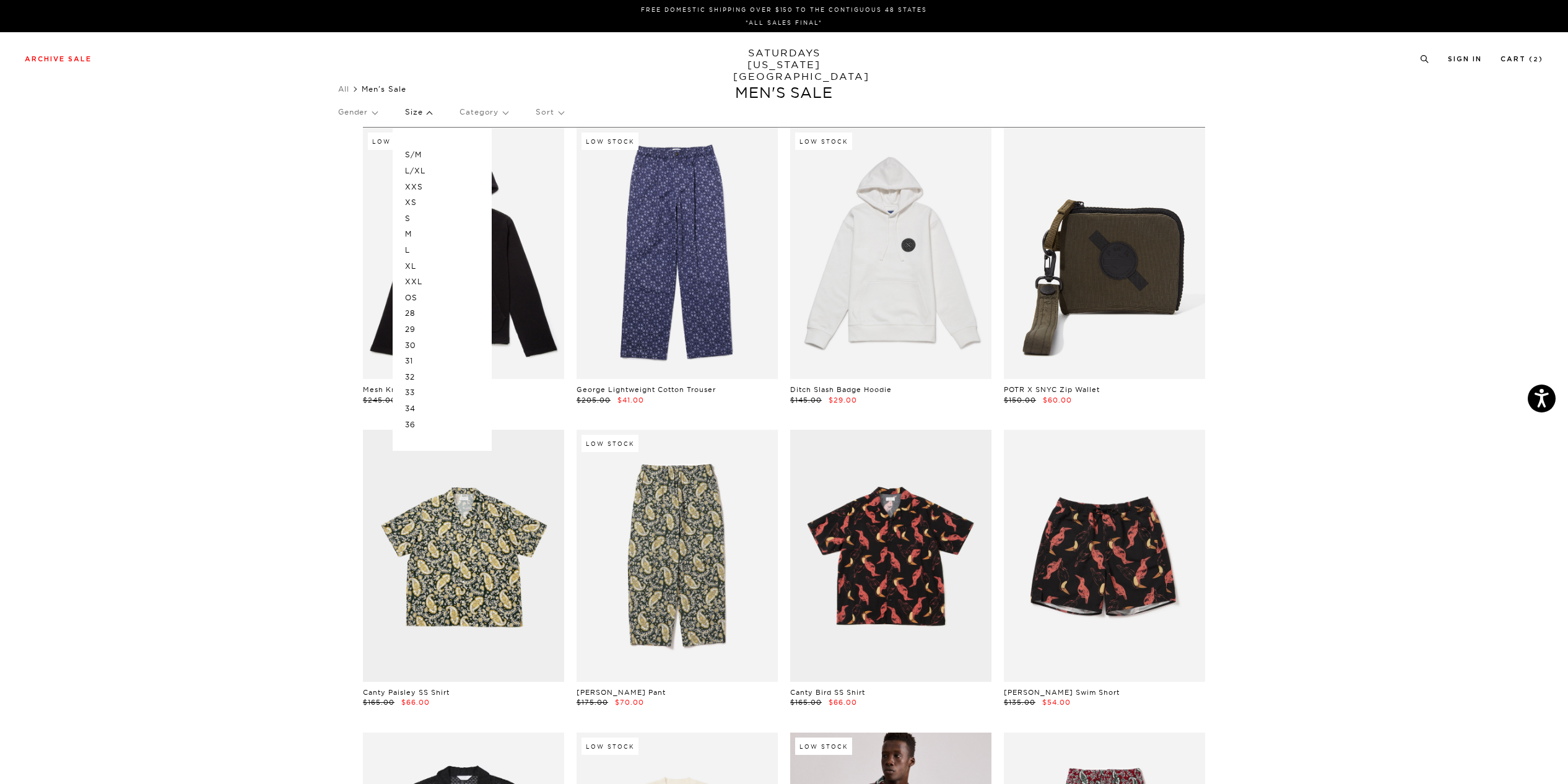
click at [411, 248] on p "L" at bounding box center [442, 250] width 74 height 16
